Goal: Information Seeking & Learning: Learn about a topic

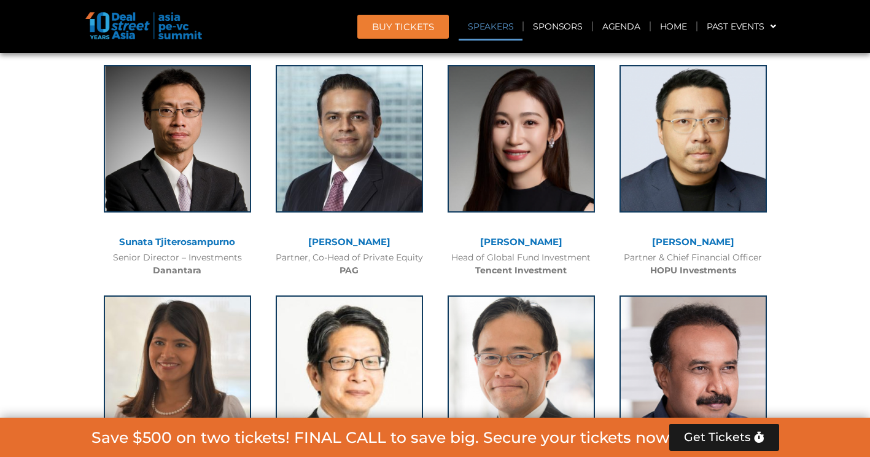
scroll to position [1396, 0]
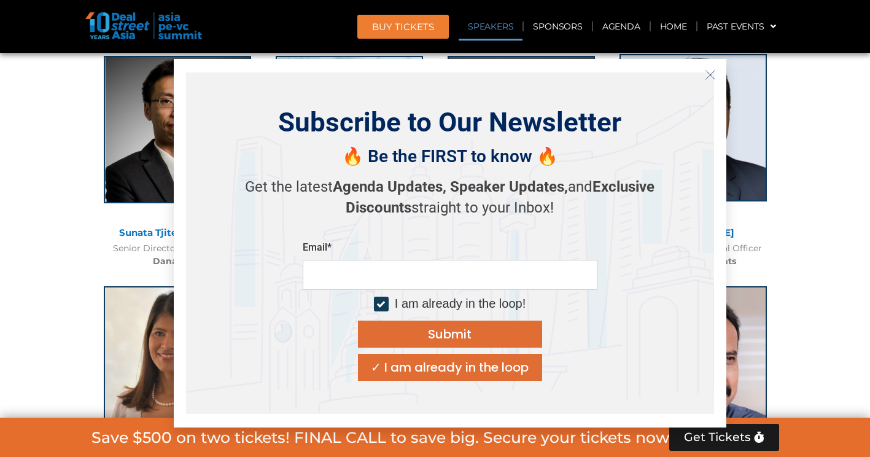
click at [709, 71] on icon "Close" at bounding box center [710, 74] width 11 height 11
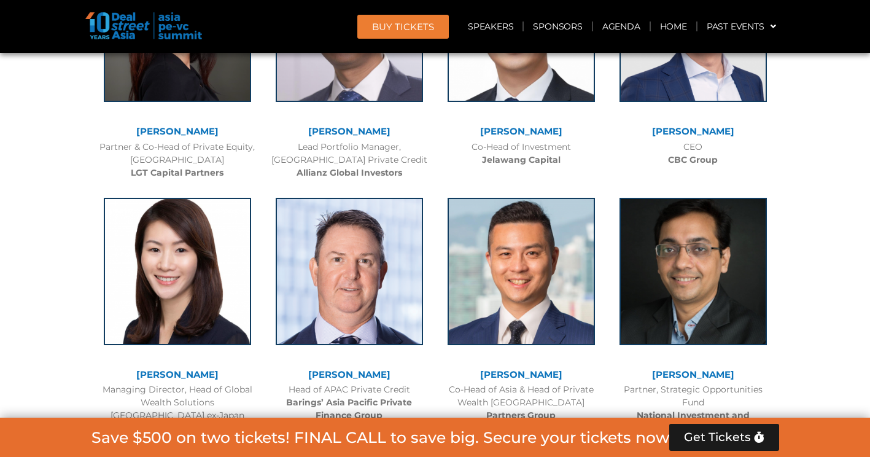
scroll to position [2059, 0]
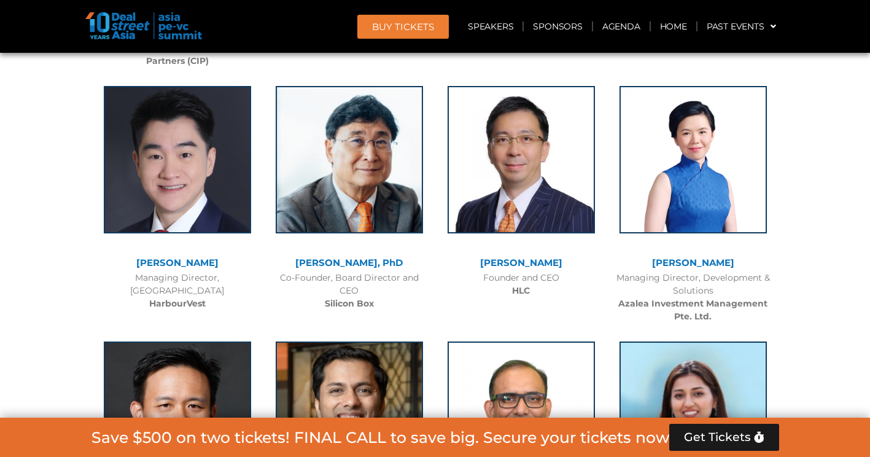
scroll to position [6222, 0]
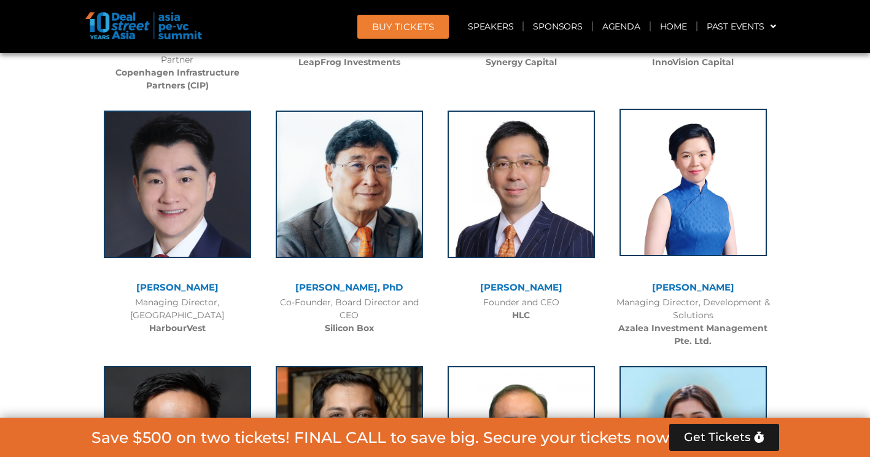
click at [687, 155] on img at bounding box center [693, 182] width 147 height 147
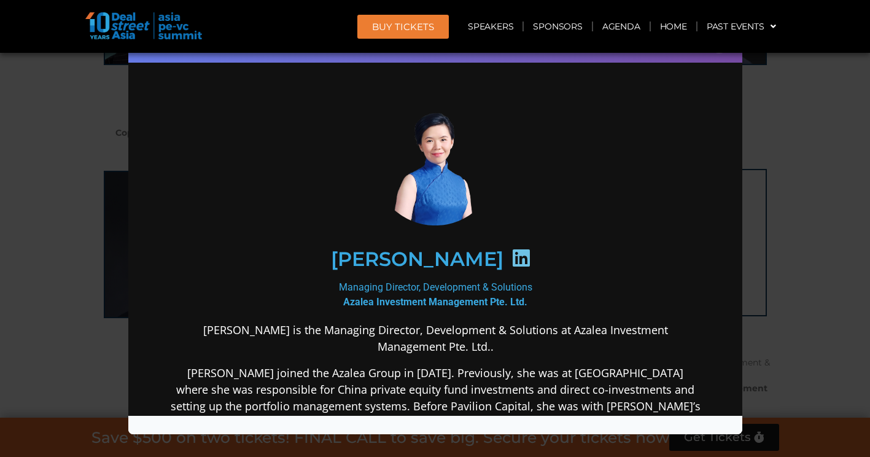
scroll to position [6161, 0]
click at [511, 260] on icon at bounding box center [521, 258] width 20 height 20
click at [784, 99] on div "Speaker Profile ×" at bounding box center [435, 228] width 870 height 457
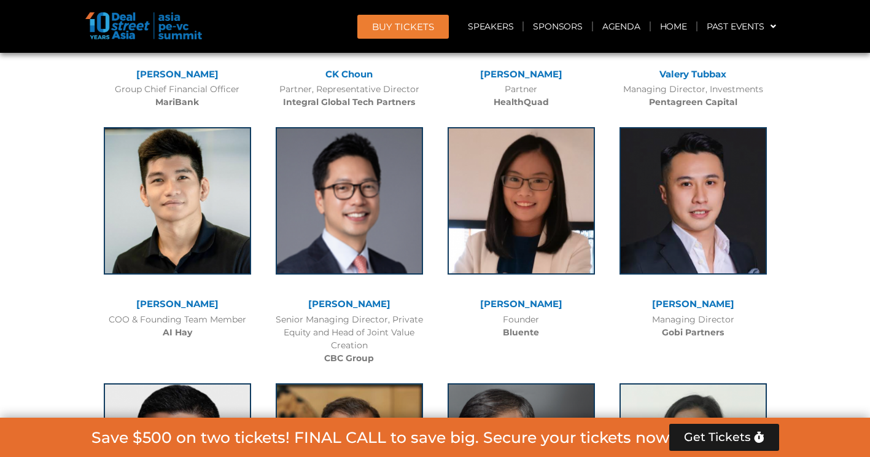
scroll to position [7448, 0]
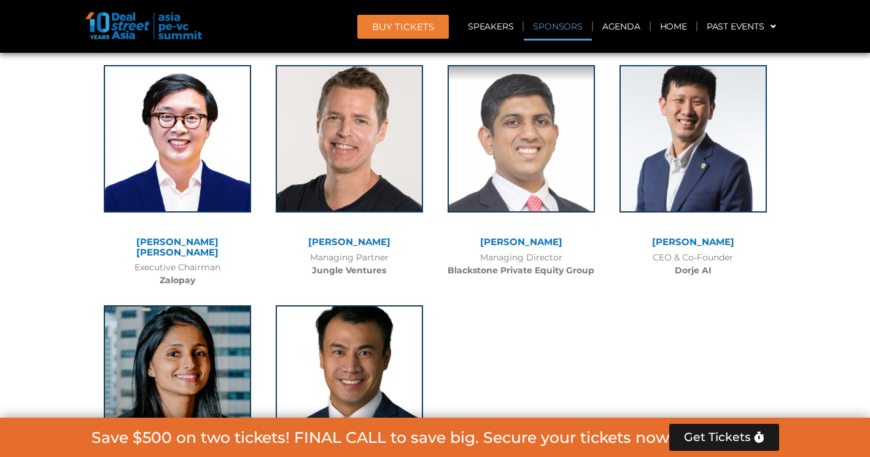
scroll to position [8535, 0]
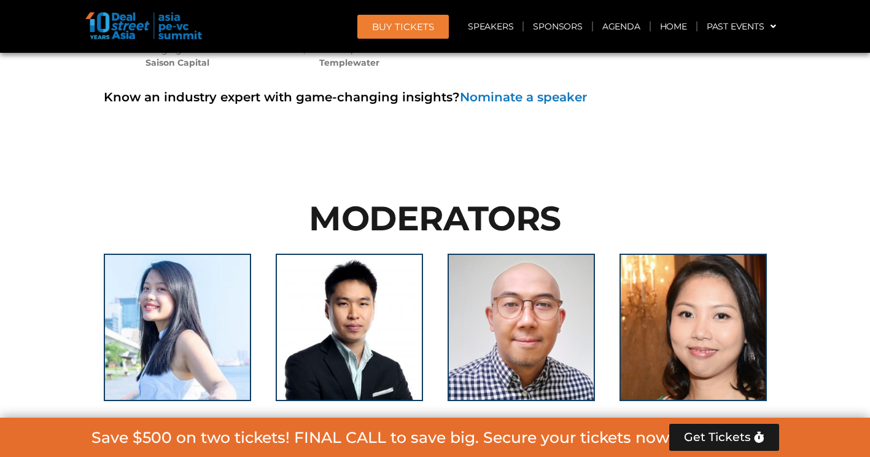
scroll to position [8981, 0]
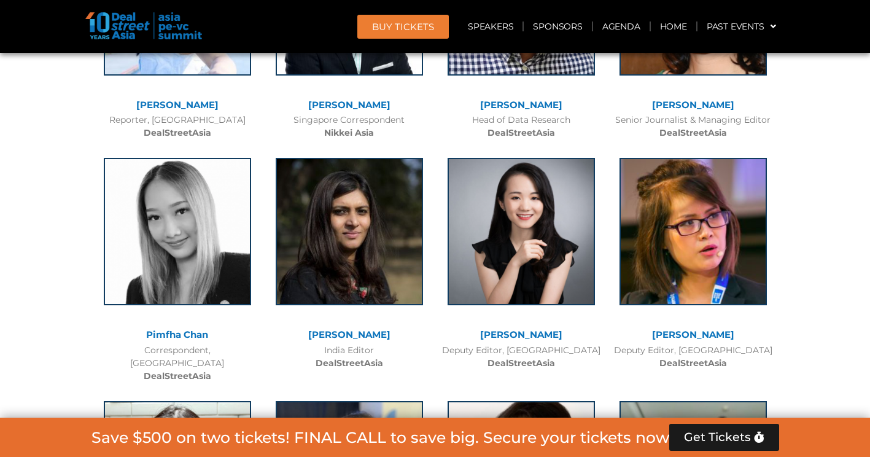
click at [790, 352] on div at bounding box center [435, 375] width 870 height 1079
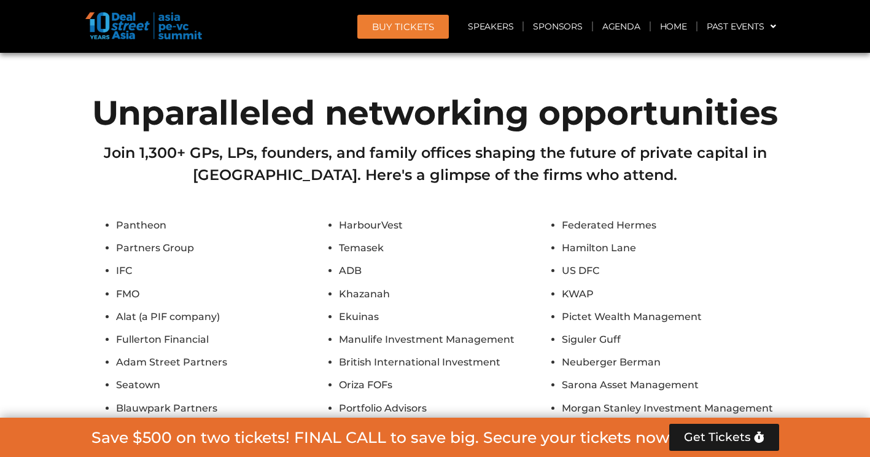
scroll to position [10730, 0]
